Goal: Complete application form

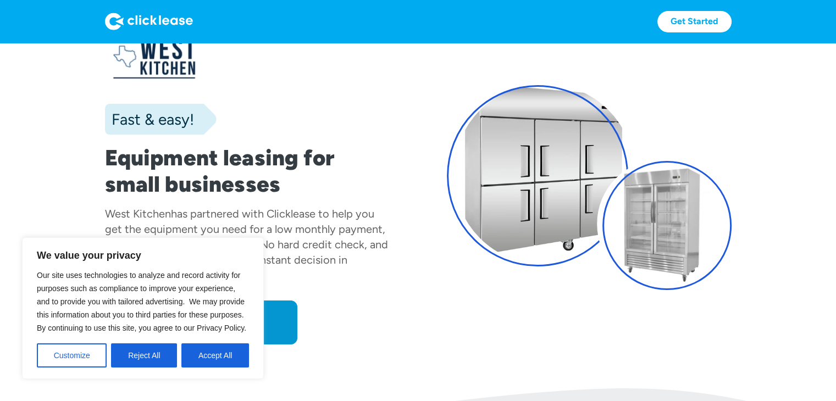
scroll to position [55, 0]
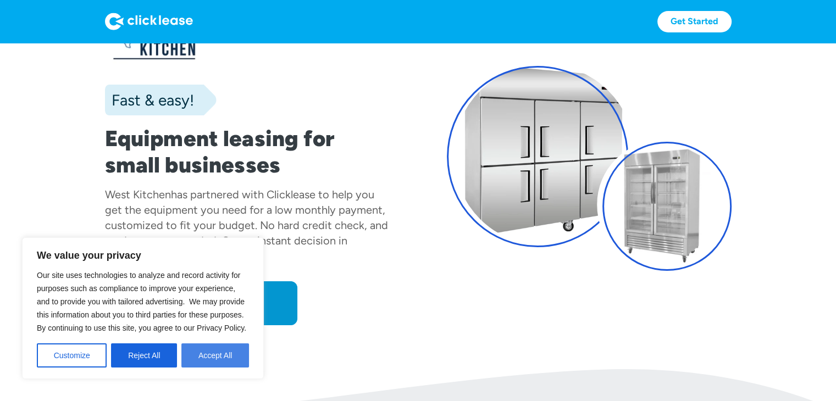
click at [234, 357] on button "Accept All" at bounding box center [215, 356] width 68 height 24
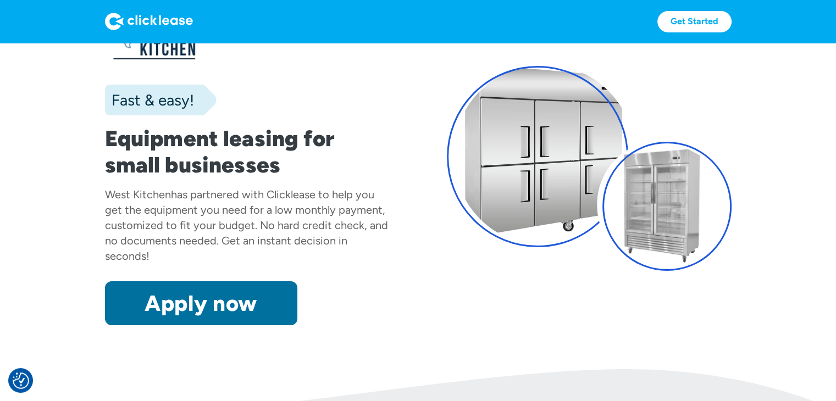
click at [229, 315] on link "Apply now" at bounding box center [201, 304] width 192 height 44
